Goal: Contribute content: Contribute content

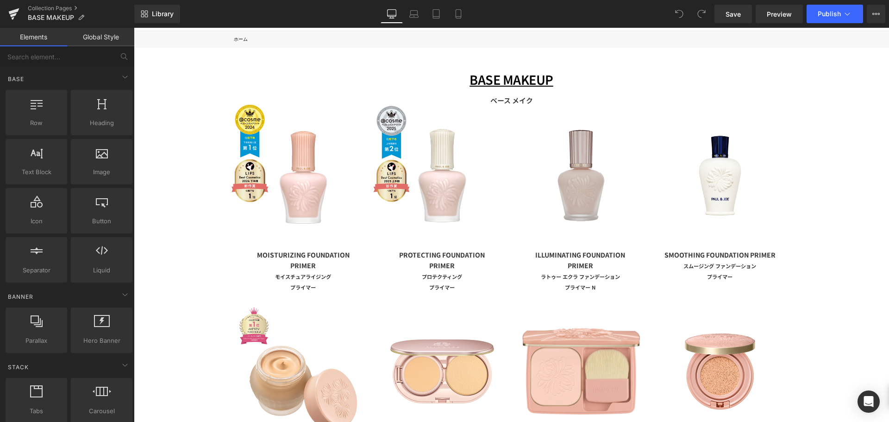
scroll to position [185, 0]
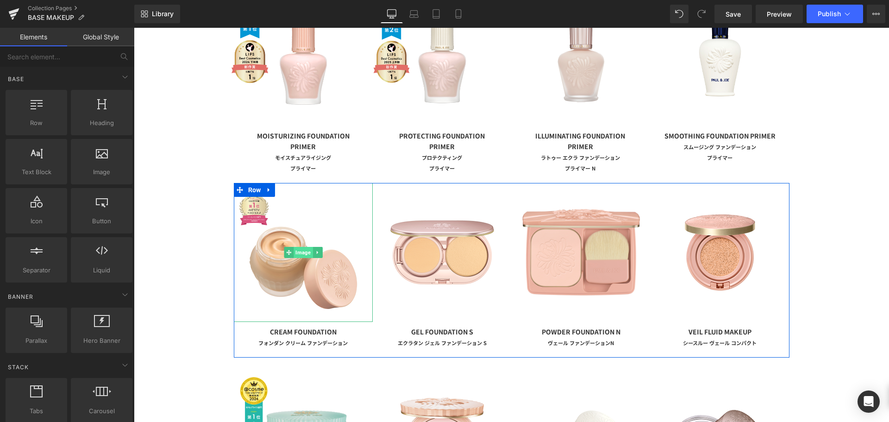
click at [305, 255] on span "Image" at bounding box center [303, 252] width 19 height 11
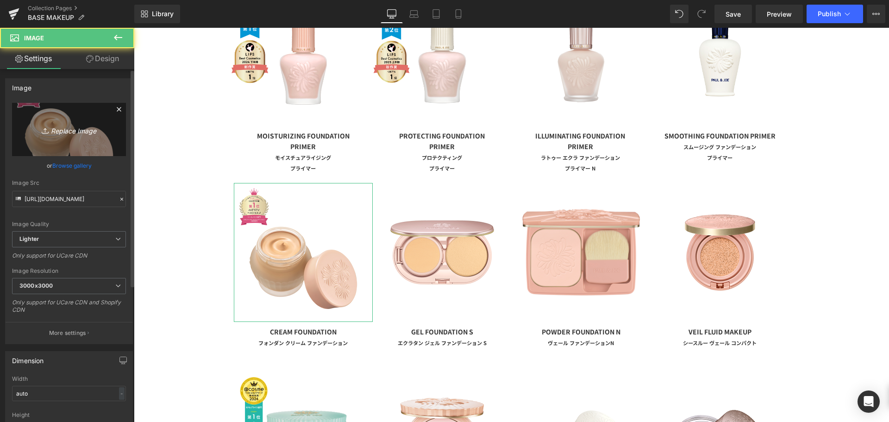
click at [56, 142] on link "Replace Image" at bounding box center [69, 129] width 114 height 53
type input "C:\fakepath\クリームFDopen.png"
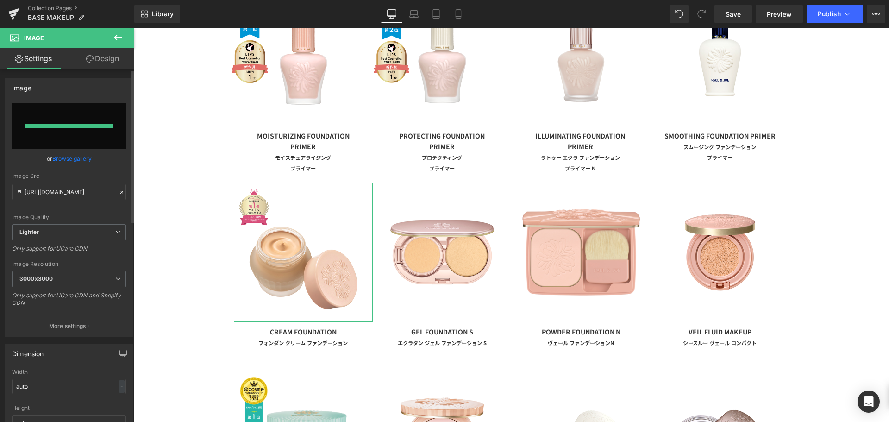
type input "[URL][DOMAIN_NAME]"
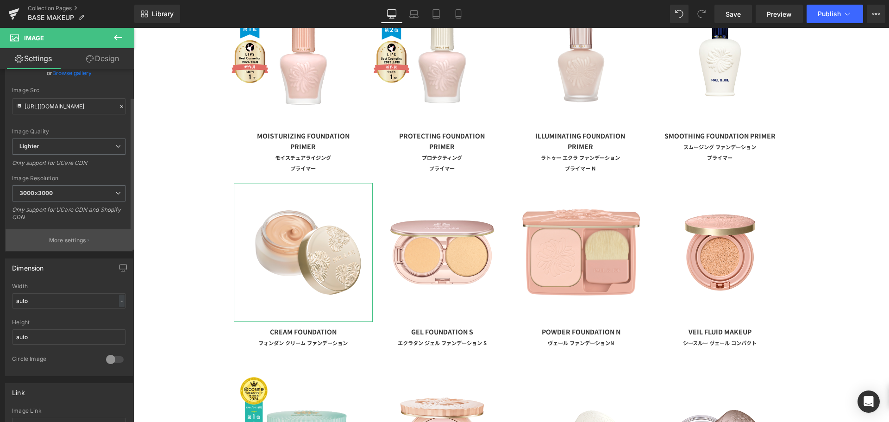
scroll to position [0, 0]
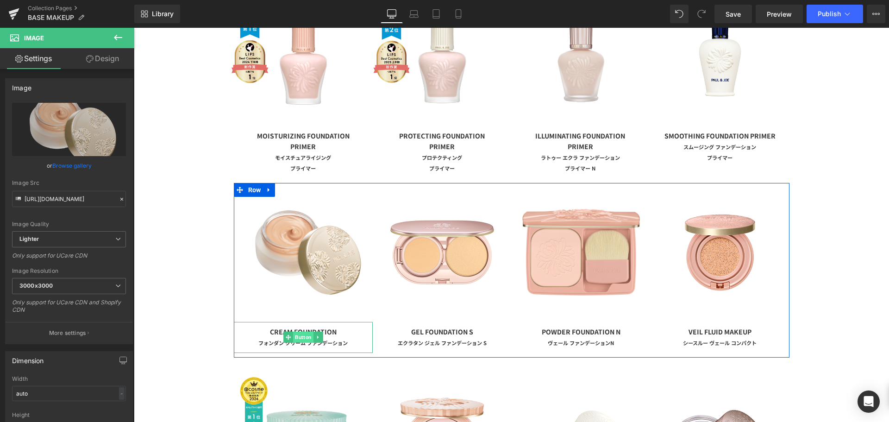
click at [301, 340] on span "Button" at bounding box center [303, 337] width 20 height 11
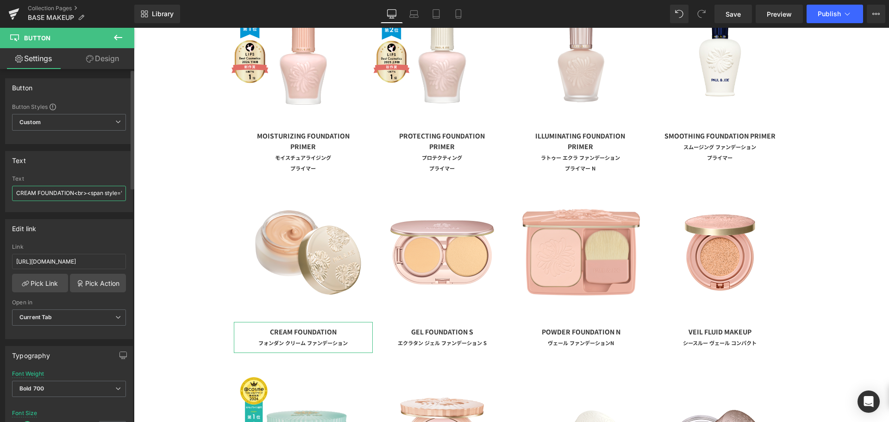
click at [53, 193] on input "CREAM FOUNDATION<br><span style="font-size:0.8em;"><font style="vertical-align:…" at bounding box center [69, 193] width 114 height 15
type input "CREAM FOUNDATION<br><span style="font-size:0.8em;"><font style="vertical-align:…"
click at [465, 9] on link "Mobile" at bounding box center [458, 14] width 22 height 19
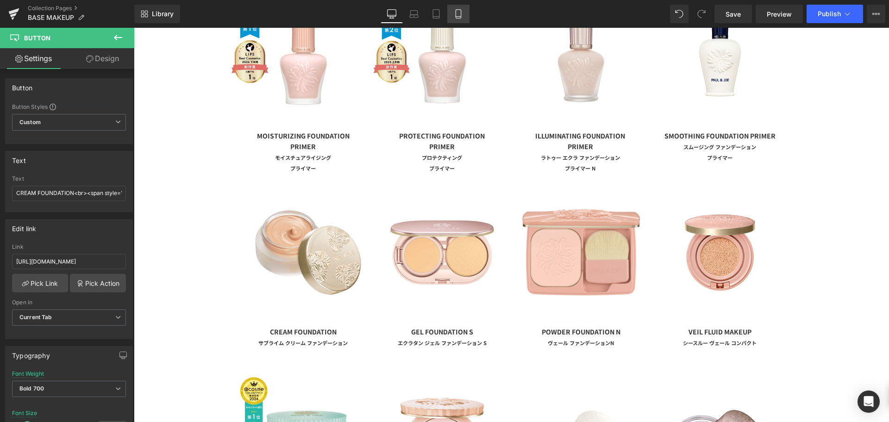
type input "10"
type input "100"
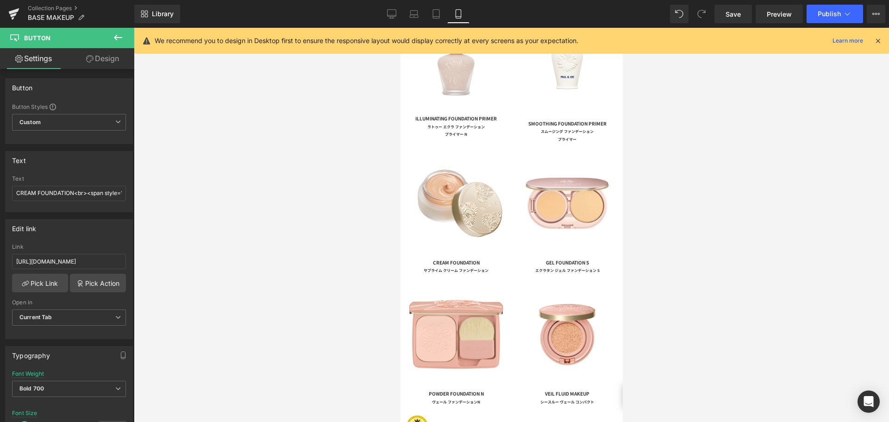
scroll to position [284, 0]
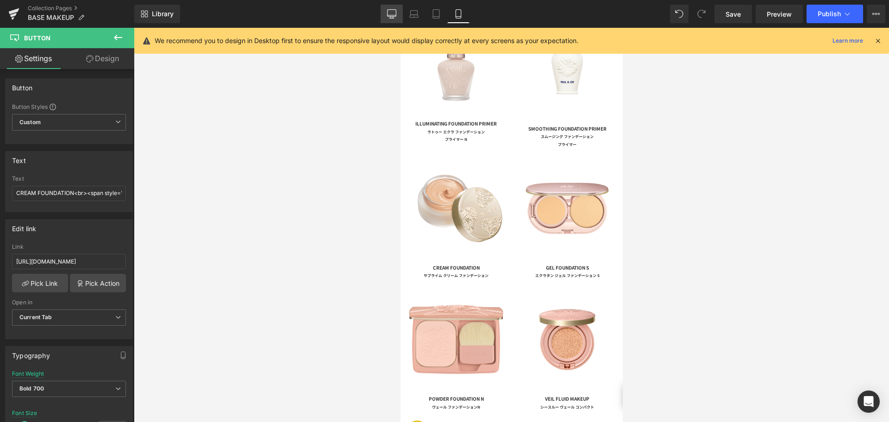
click at [393, 12] on icon at bounding box center [391, 13] width 9 height 9
type input "14"
type input "100"
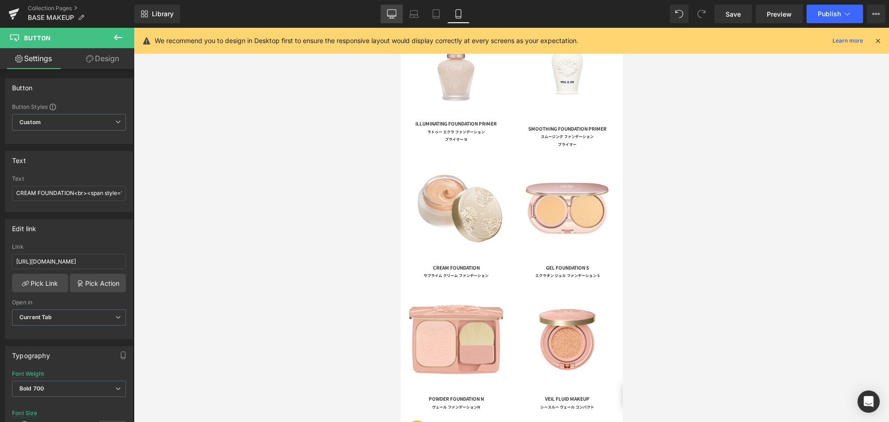
type input "100"
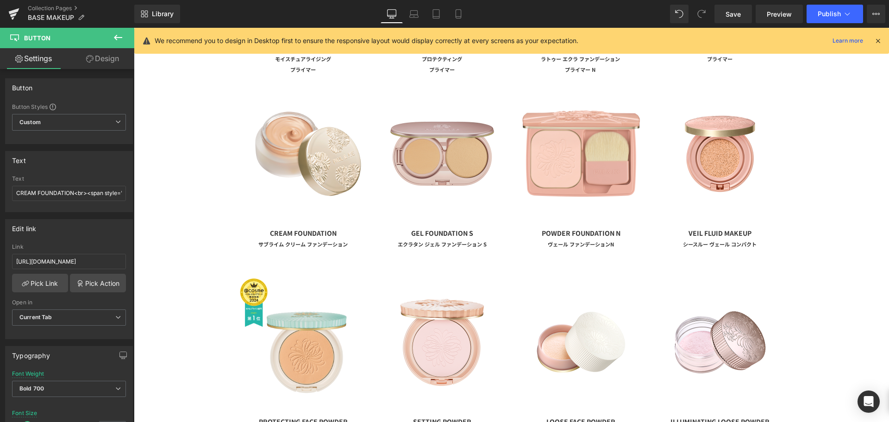
scroll to position [254, 0]
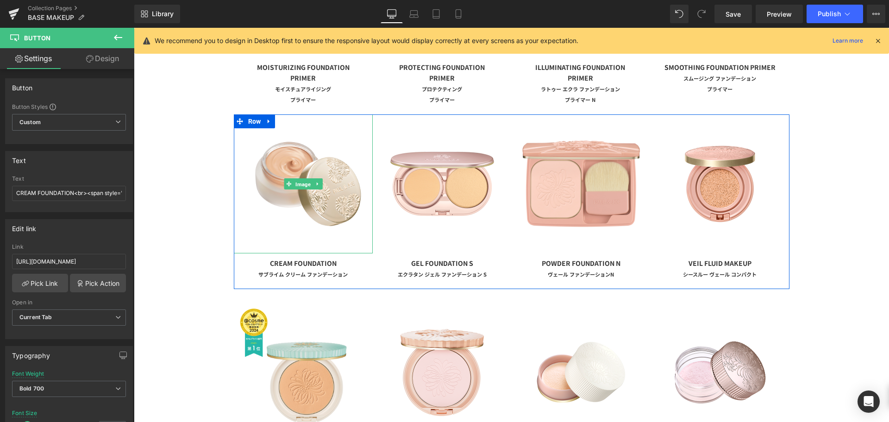
drag, startPoint x: 303, startPoint y: 180, endPoint x: 164, endPoint y: 195, distance: 140.3
click at [303, 180] on span "Image" at bounding box center [303, 184] width 19 height 11
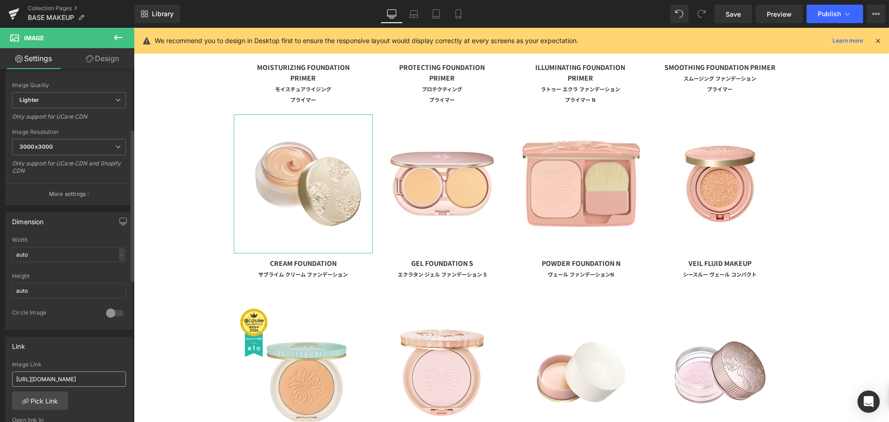
scroll to position [232, 0]
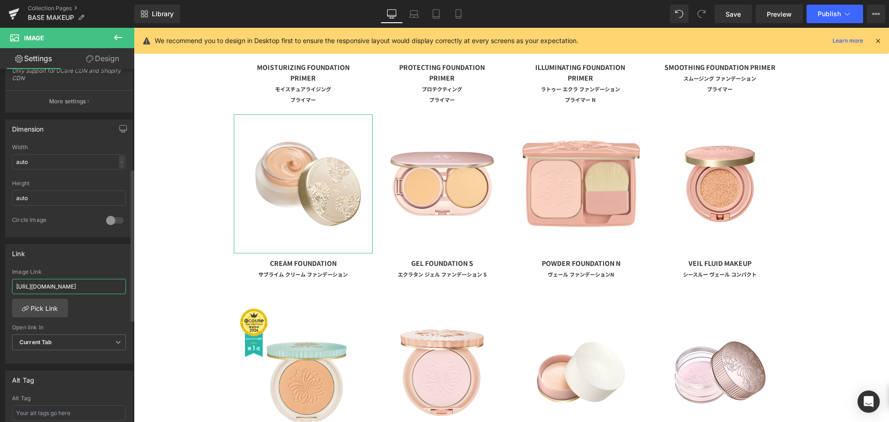
click at [74, 290] on input "[URL][DOMAIN_NAME]" at bounding box center [69, 286] width 114 height 15
paste input "[URL][DOMAIN_NAME]"
type input "[URL][DOMAIN_NAME]"
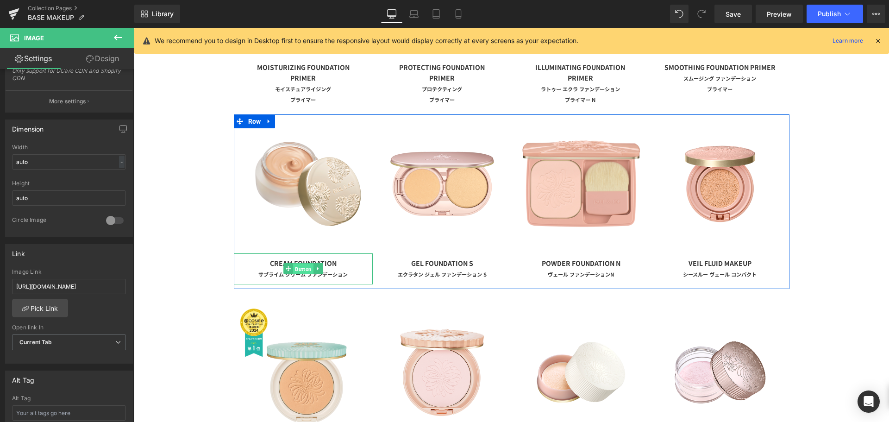
click at [297, 269] on span "Button" at bounding box center [303, 269] width 20 height 11
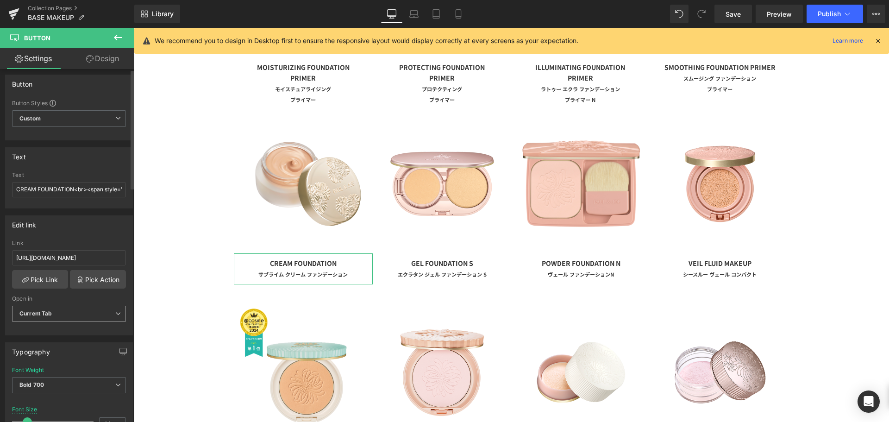
scroll to position [0, 0]
click at [56, 255] on input "[URL][DOMAIN_NAME]" at bounding box center [69, 261] width 114 height 15
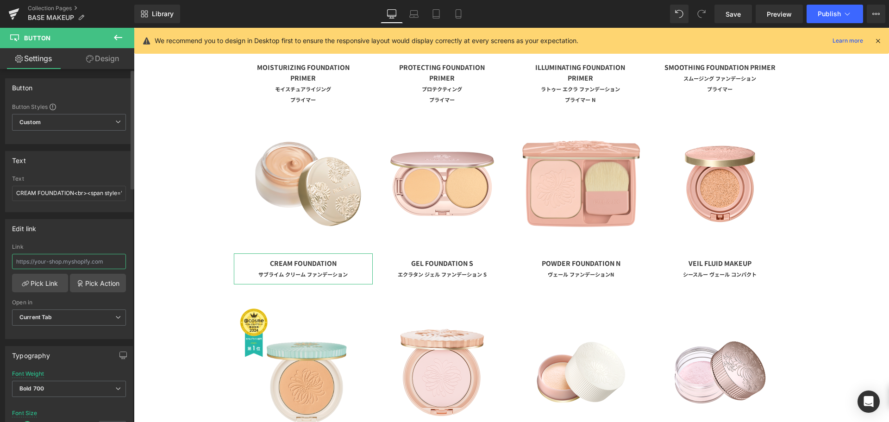
paste input "[URL][DOMAIN_NAME]"
type input "[URL][DOMAIN_NAME]"
click at [456, 14] on icon at bounding box center [458, 14] width 5 height 9
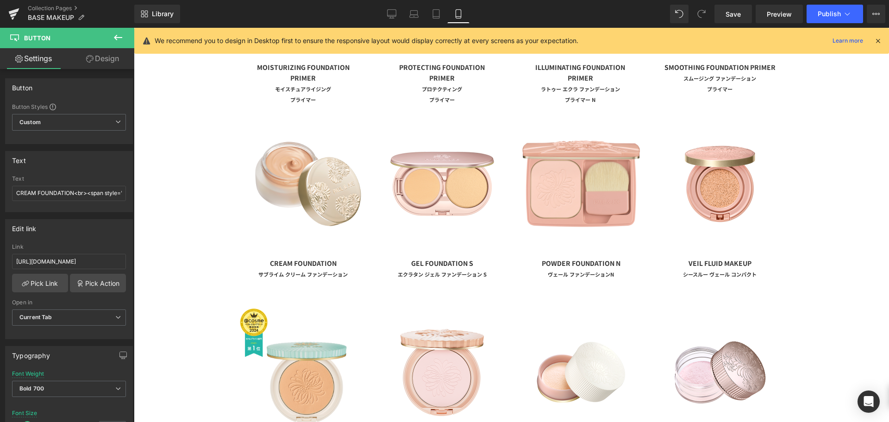
type input "10"
type input "100"
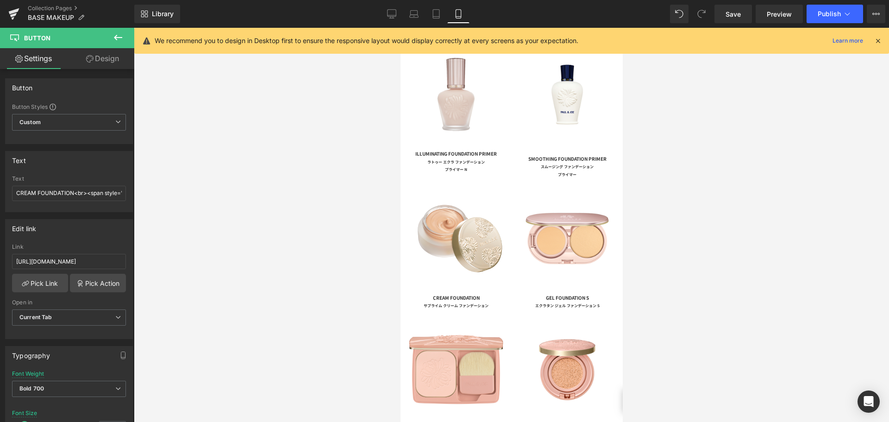
scroll to position [284, 0]
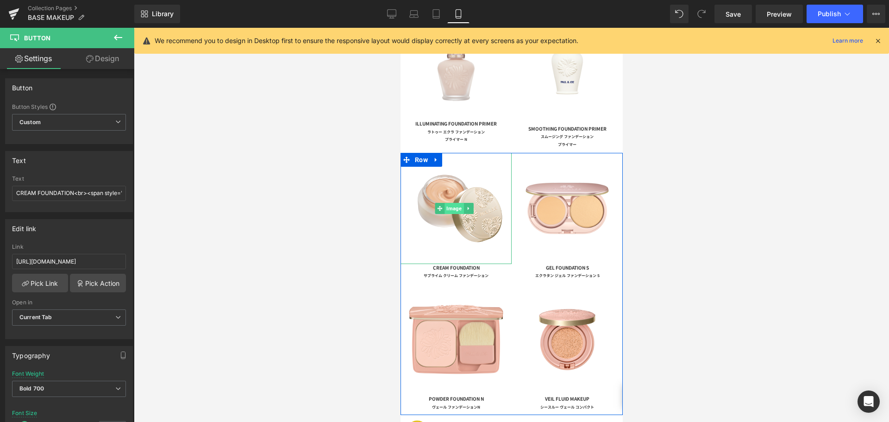
click at [456, 203] on span "Image" at bounding box center [454, 208] width 19 height 11
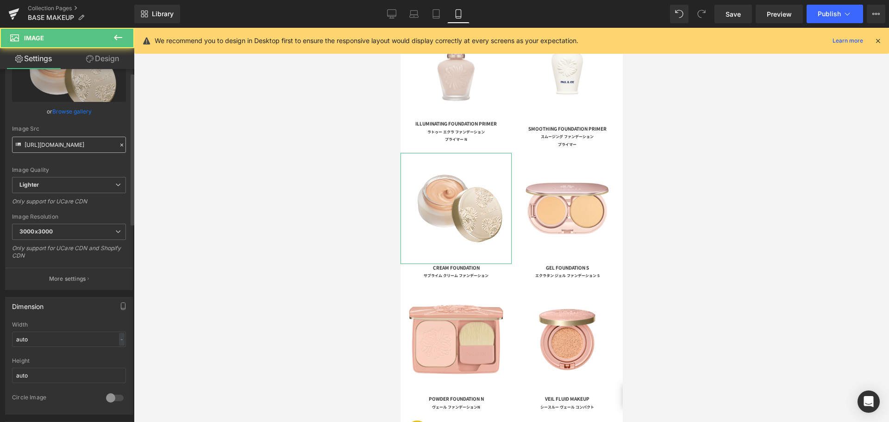
scroll to position [185, 0]
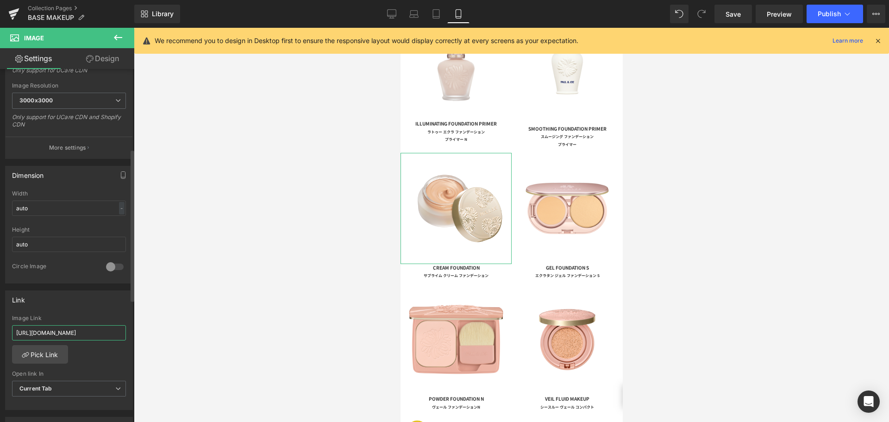
click at [76, 334] on input "[URL][DOMAIN_NAME]" at bounding box center [69, 332] width 114 height 15
drag, startPoint x: 102, startPoint y: 331, endPoint x: 141, endPoint y: 334, distance: 39.5
click at [141, 334] on div "Image You are previewing how the will restyle your page. You can not edit Eleme…" at bounding box center [444, 219] width 889 height 438
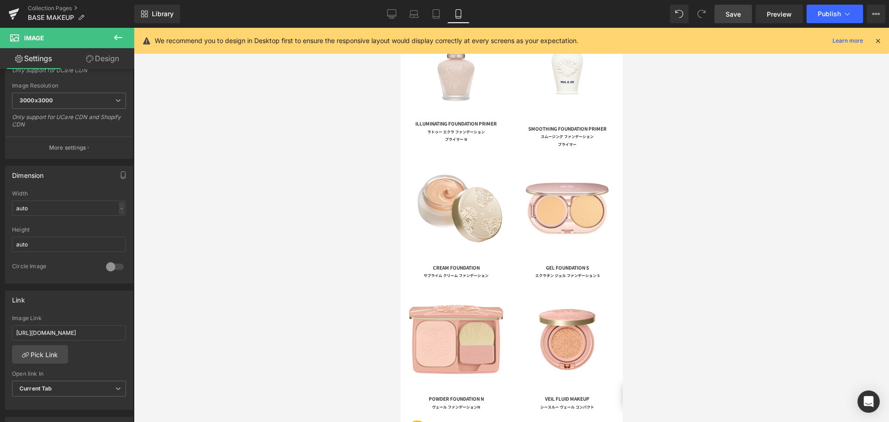
click at [731, 14] on span "Save" at bounding box center [733, 14] width 15 height 10
click at [19, 14] on icon at bounding box center [13, 13] width 11 height 23
